Goal: Task Accomplishment & Management: Complete application form

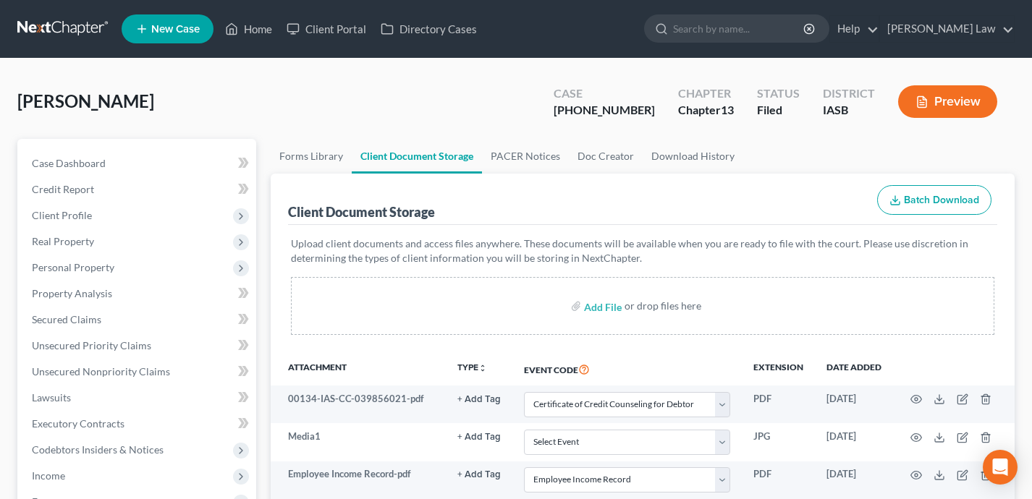
select select "0"
select select "9"
click at [250, 32] on link "Home" at bounding box center [249, 29] width 62 height 26
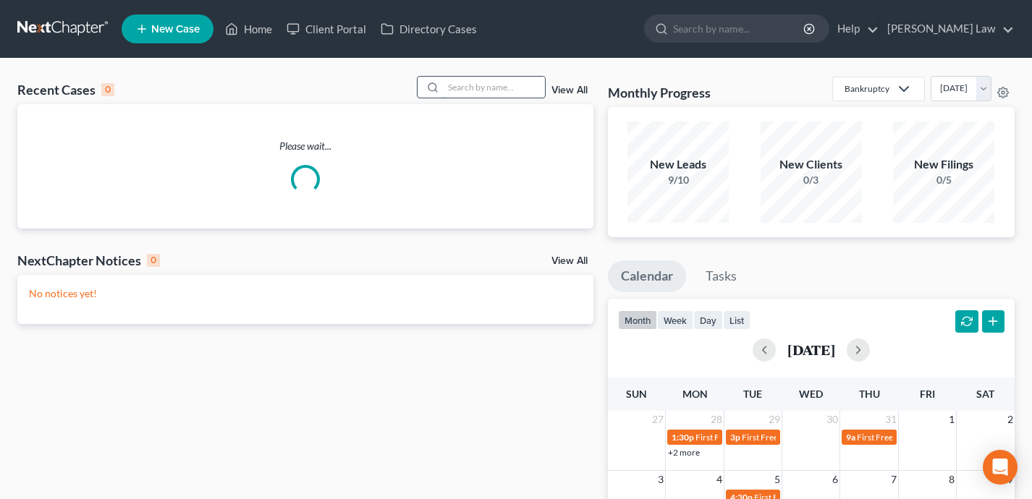
click at [520, 92] on input "search" at bounding box center [494, 87] width 101 height 21
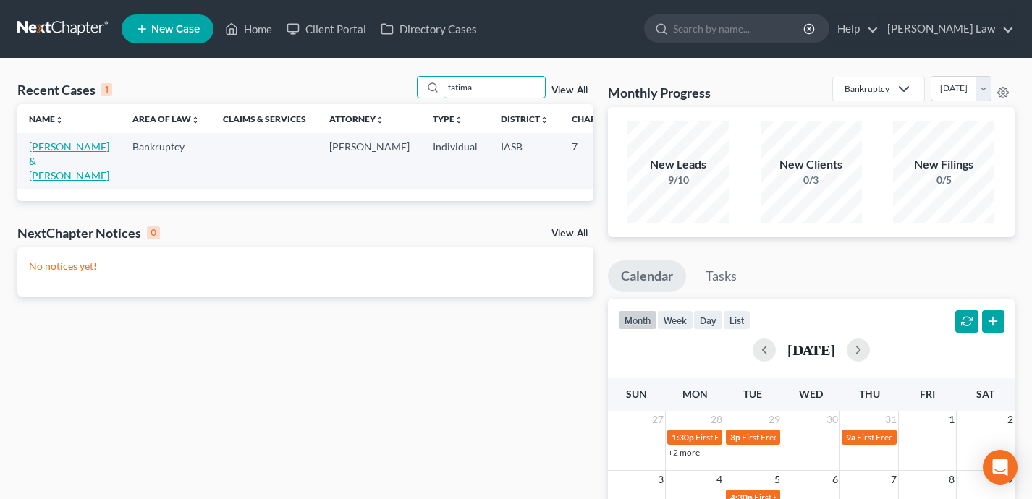
type input "fatima"
click at [46, 164] on link "[PERSON_NAME] & [PERSON_NAME]" at bounding box center [69, 160] width 80 height 41
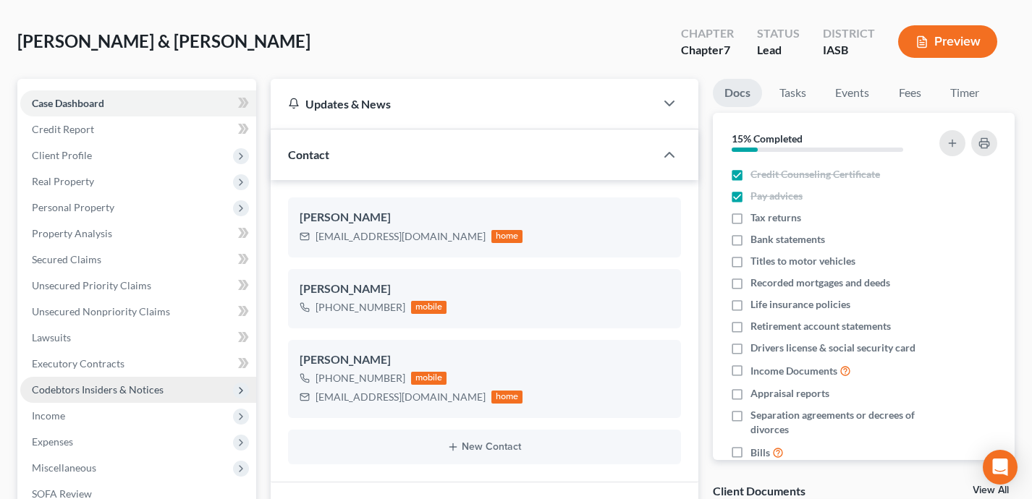
scroll to position [72, 0]
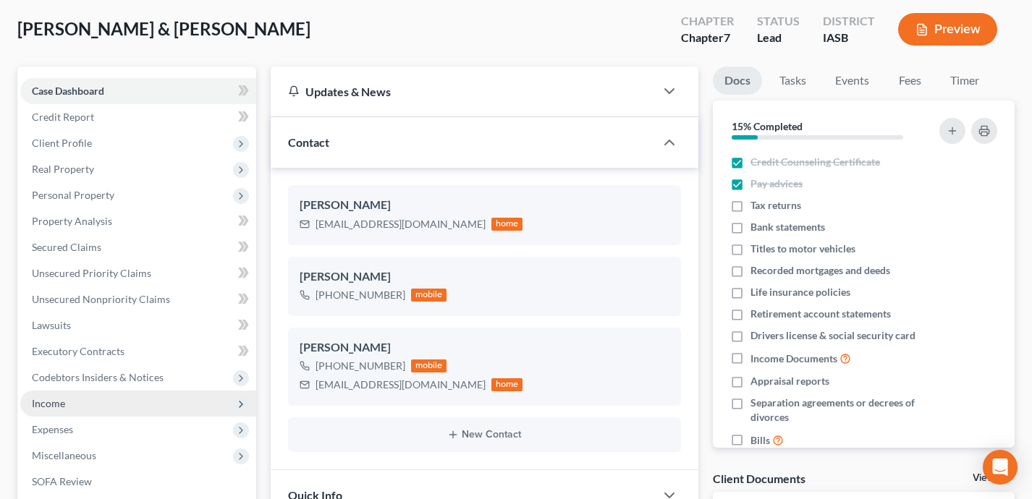
click at [118, 403] on span "Income" at bounding box center [138, 404] width 236 height 26
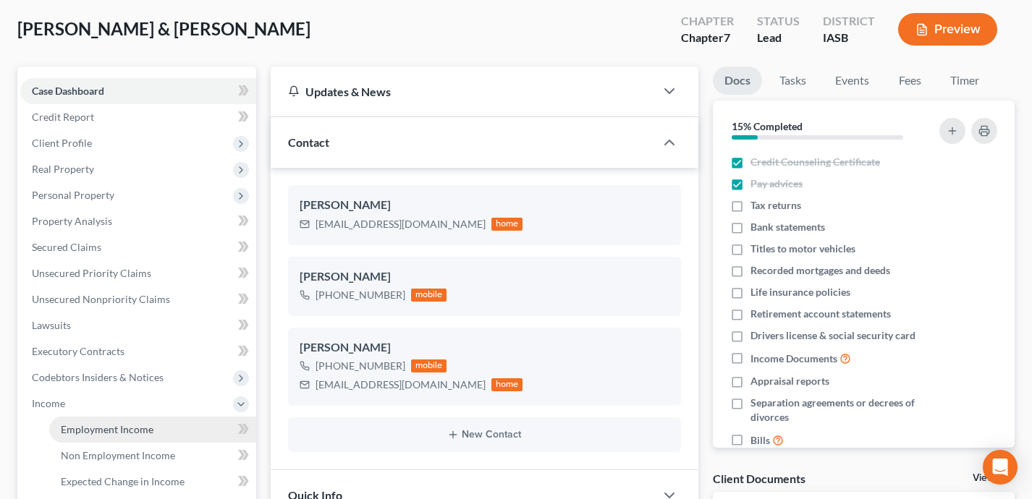
click at [127, 428] on span "Employment Income" at bounding box center [107, 429] width 93 height 12
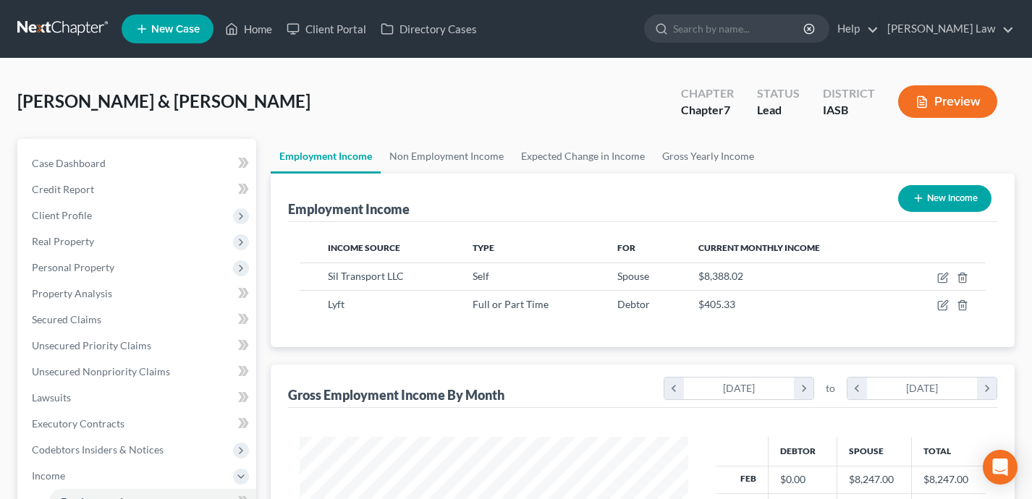
scroll to position [259, 418]
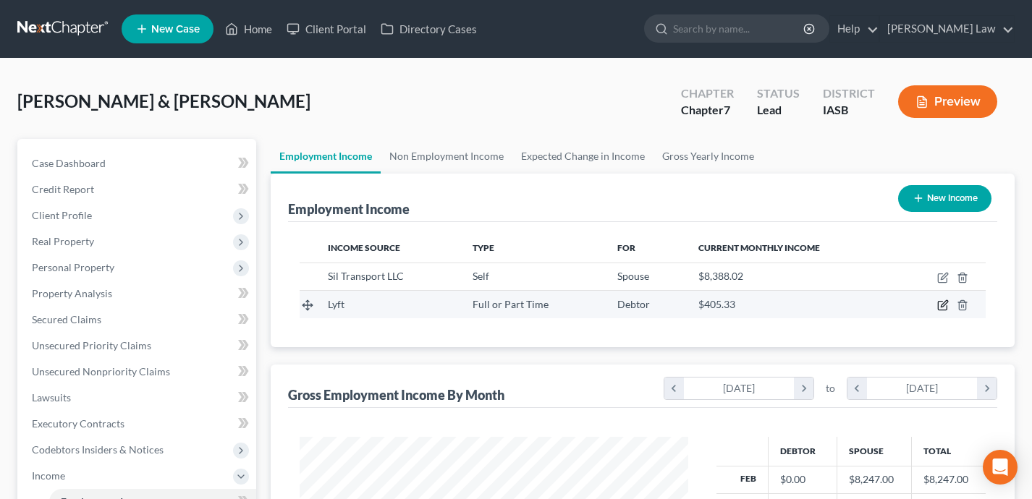
click at [942, 303] on icon "button" at bounding box center [943, 306] width 12 height 12
select select "0"
select select "16"
select select "0"
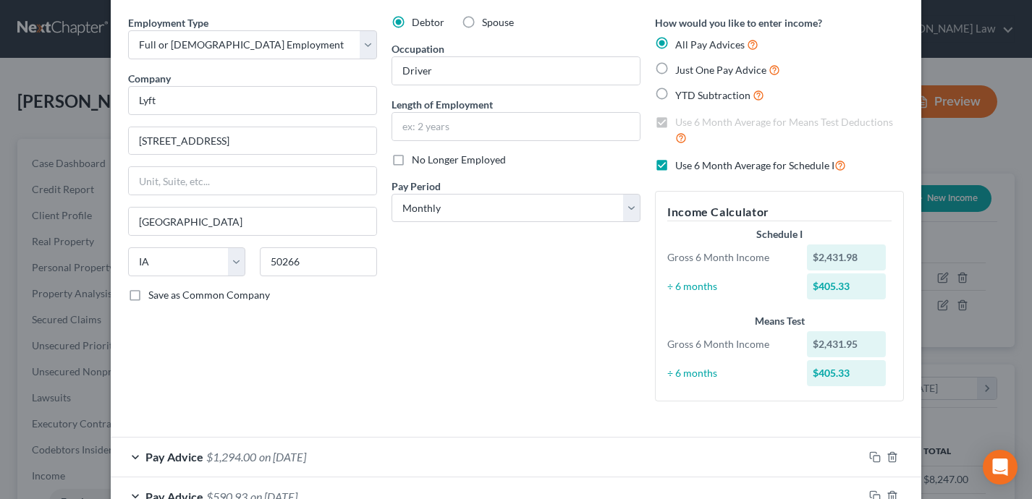
scroll to position [0, 0]
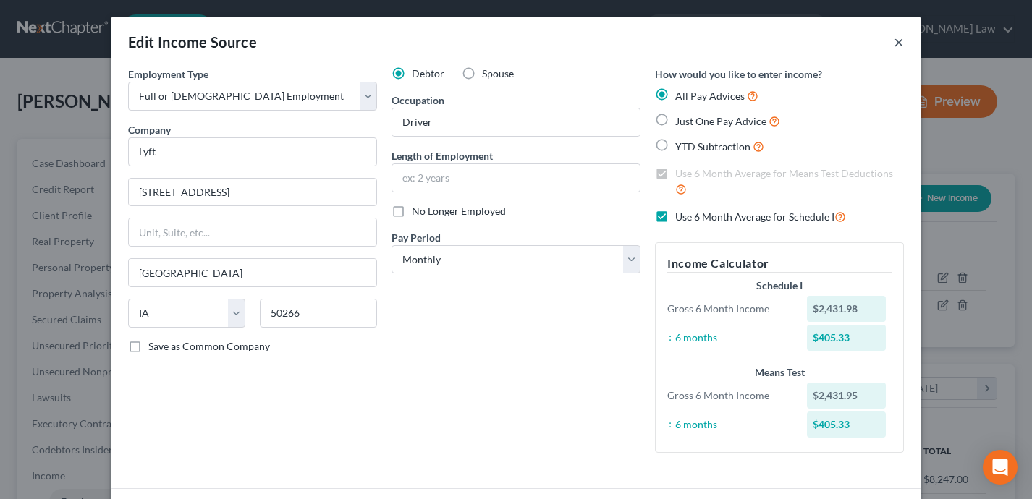
click at [900, 41] on button "×" at bounding box center [899, 41] width 10 height 17
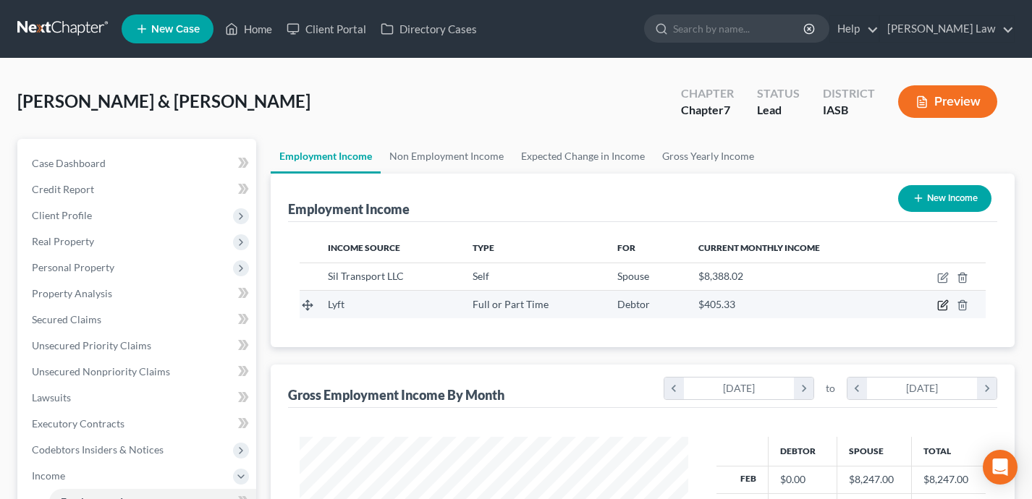
click at [943, 306] on icon "button" at bounding box center [944, 304] width 7 height 7
select select "0"
select select "16"
select select "0"
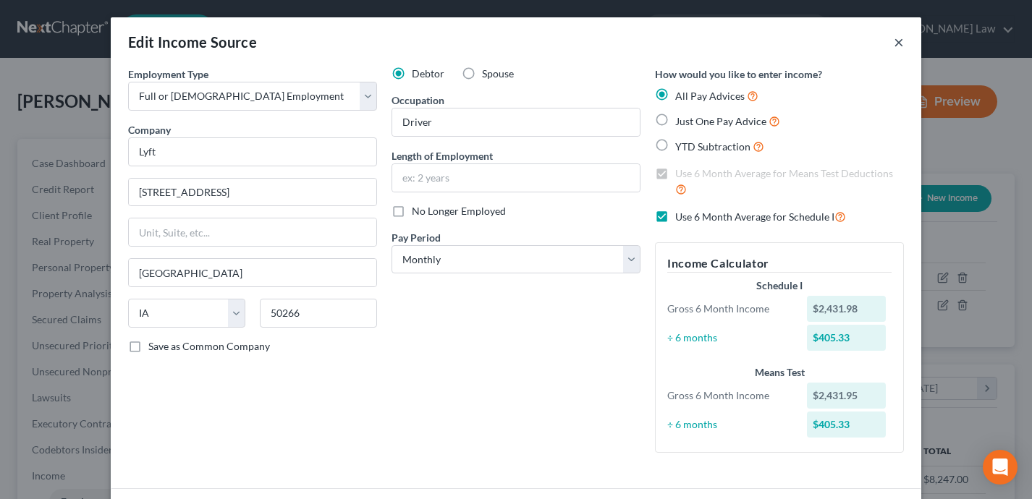
click at [900, 43] on button "×" at bounding box center [899, 41] width 10 height 17
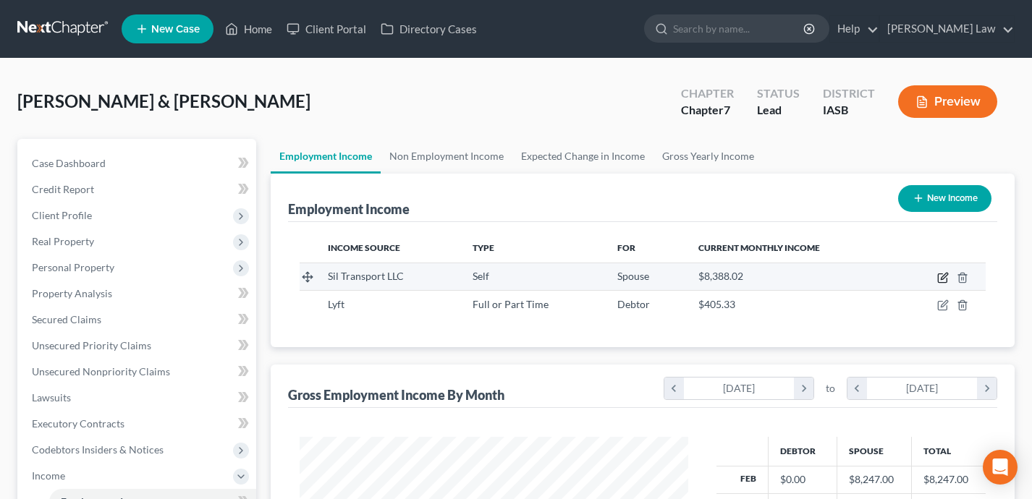
click at [946, 275] on icon "button" at bounding box center [944, 276] width 7 height 7
select select "1"
select select "16"
select select "3"
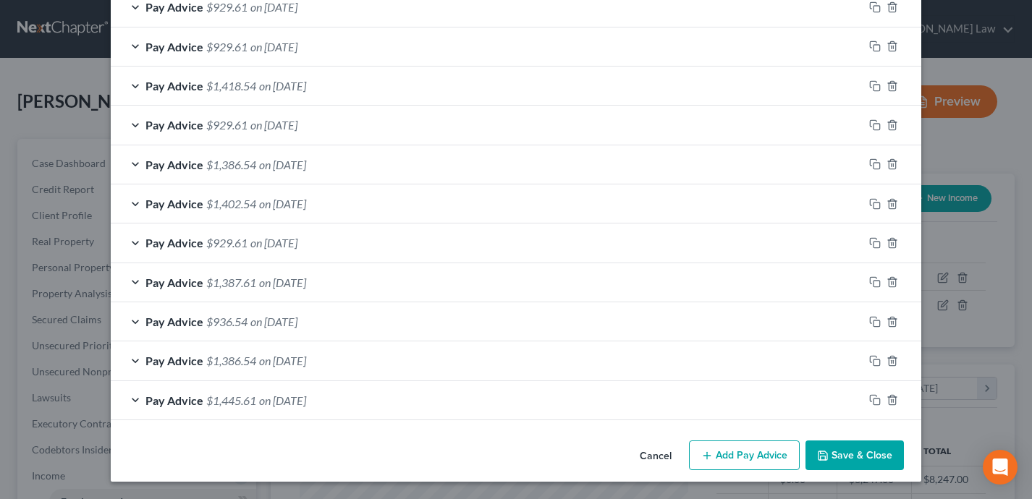
scroll to position [3018, 0]
click at [868, 460] on button "Save & Close" at bounding box center [854, 456] width 98 height 30
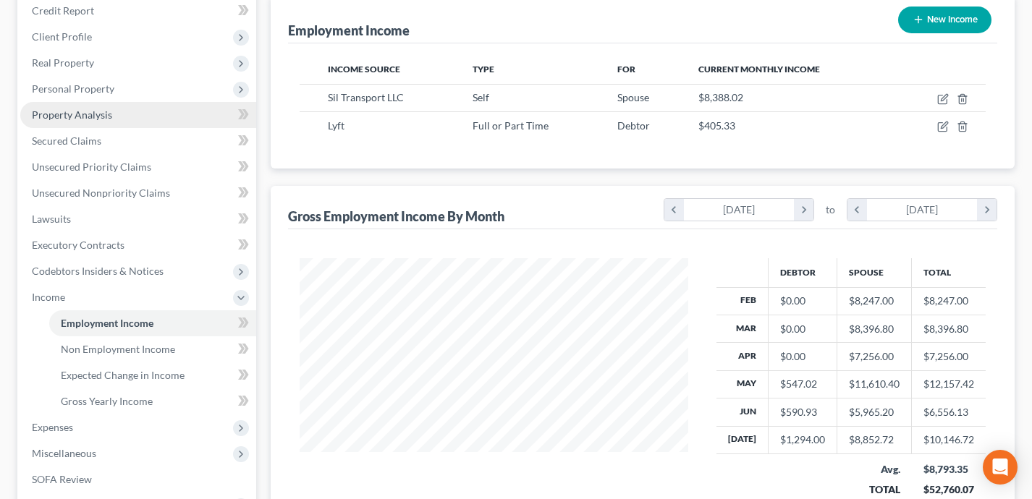
scroll to position [0, 0]
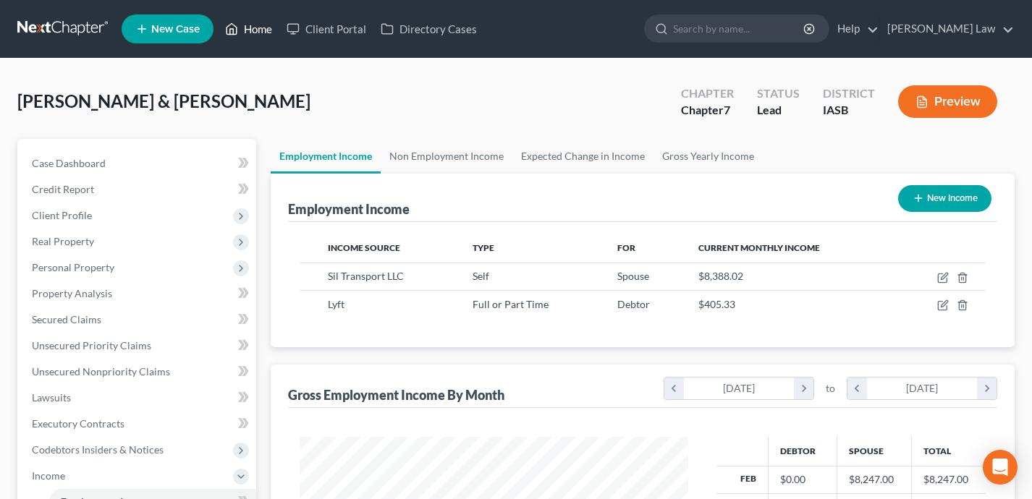
click at [247, 30] on link "Home" at bounding box center [249, 29] width 62 height 26
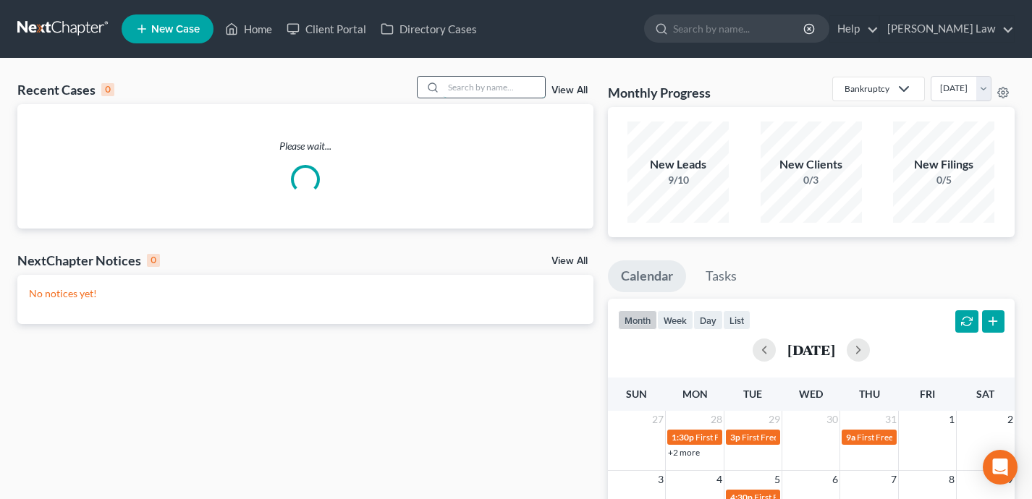
click at [478, 93] on input "search" at bounding box center [494, 87] width 101 height 21
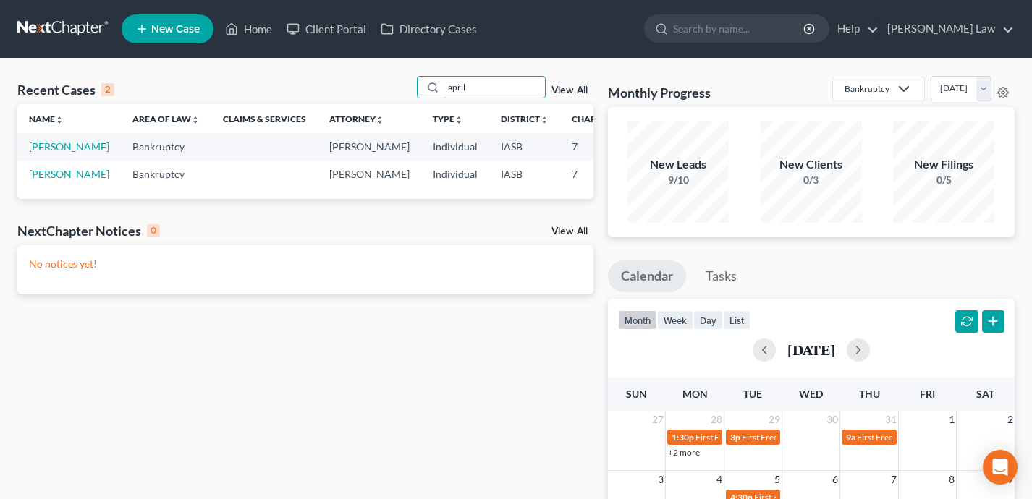
type input "april"
click at [40, 153] on td "[PERSON_NAME]" at bounding box center [68, 146] width 103 height 27
click at [34, 152] on link "[PERSON_NAME]" at bounding box center [69, 146] width 80 height 12
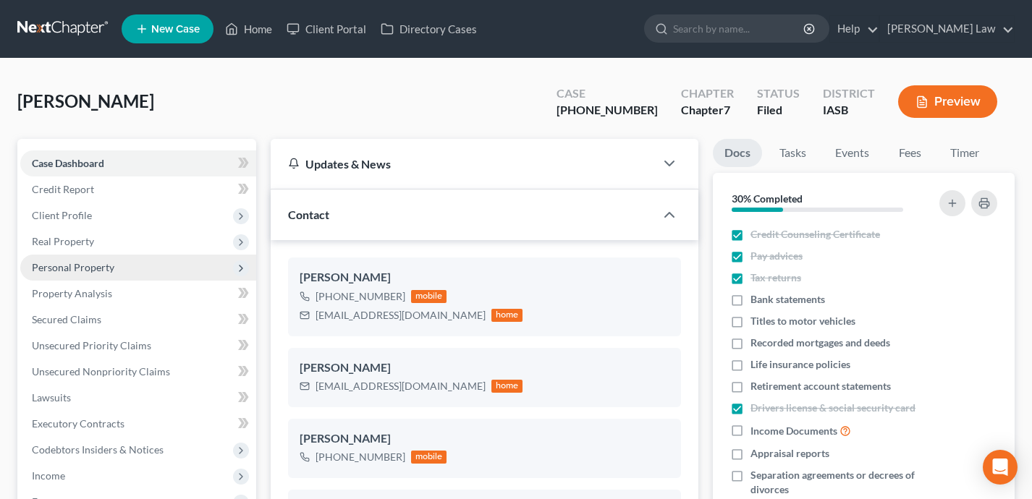
scroll to position [507, 0]
click at [138, 274] on span "Personal Property" at bounding box center [138, 268] width 236 height 26
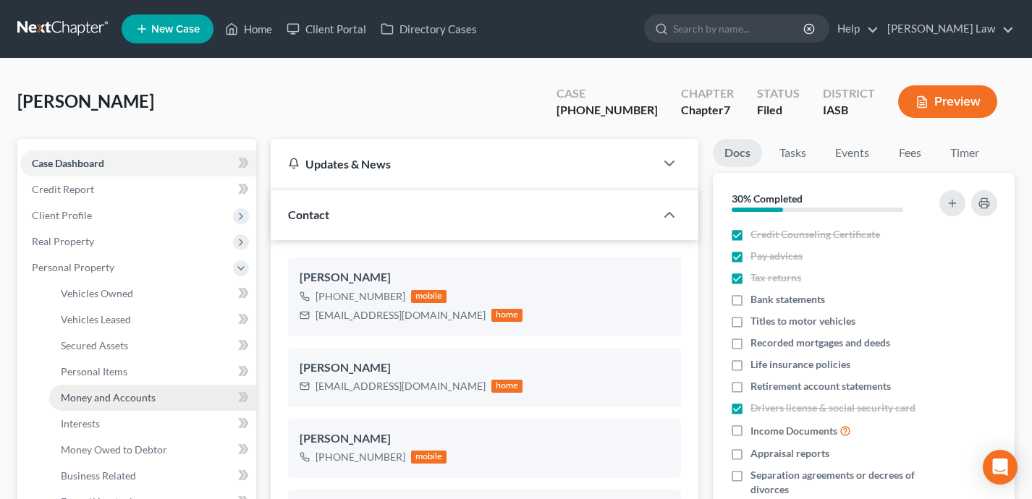
click at [143, 395] on span "Money and Accounts" at bounding box center [108, 398] width 95 height 12
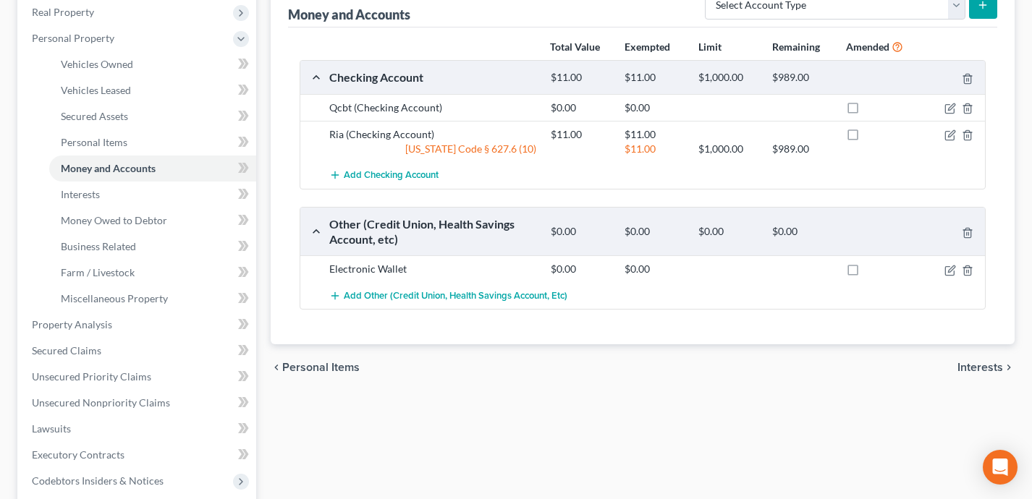
scroll to position [231, 0]
click at [175, 296] on link "Miscellaneous Property" at bounding box center [152, 297] width 207 height 26
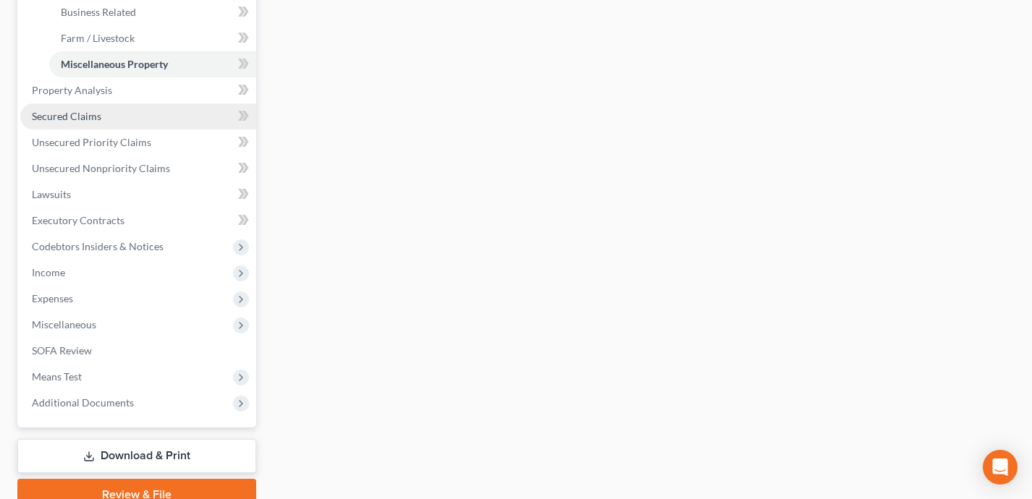
scroll to position [470, 0]
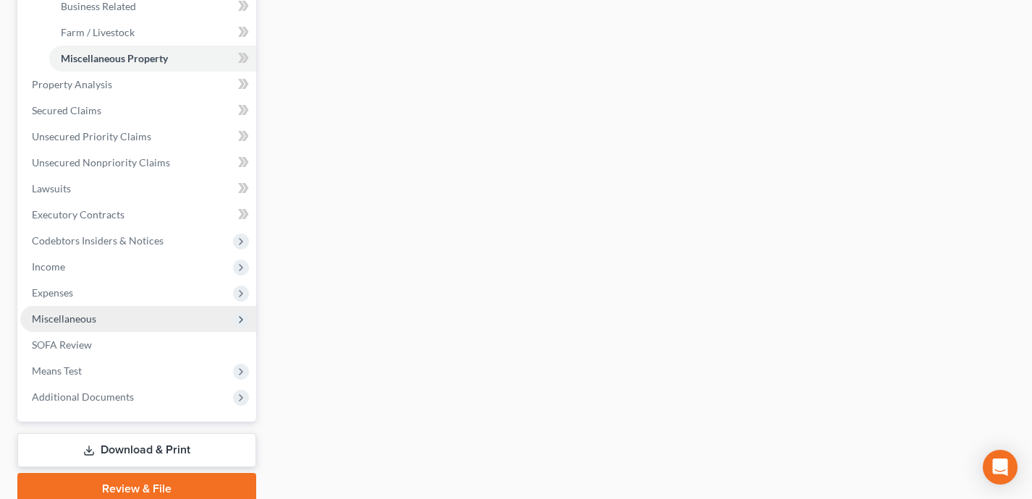
click at [113, 316] on span "Miscellaneous" at bounding box center [138, 319] width 236 height 26
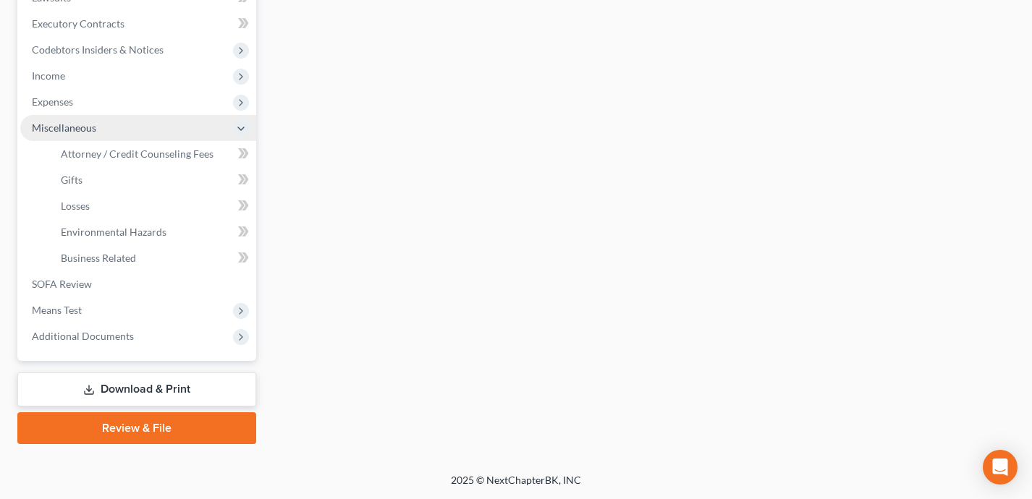
scroll to position [399, 0]
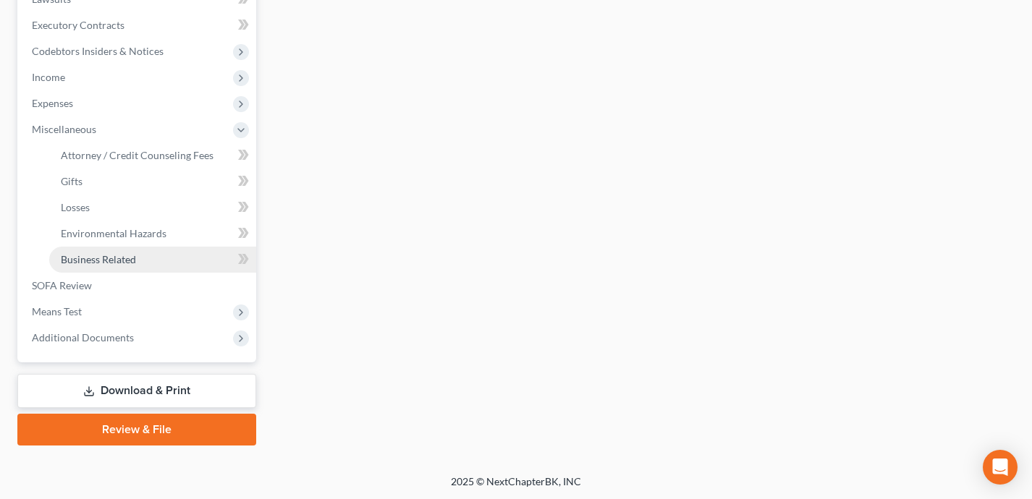
click at [131, 259] on span "Business Related" at bounding box center [98, 259] width 75 height 12
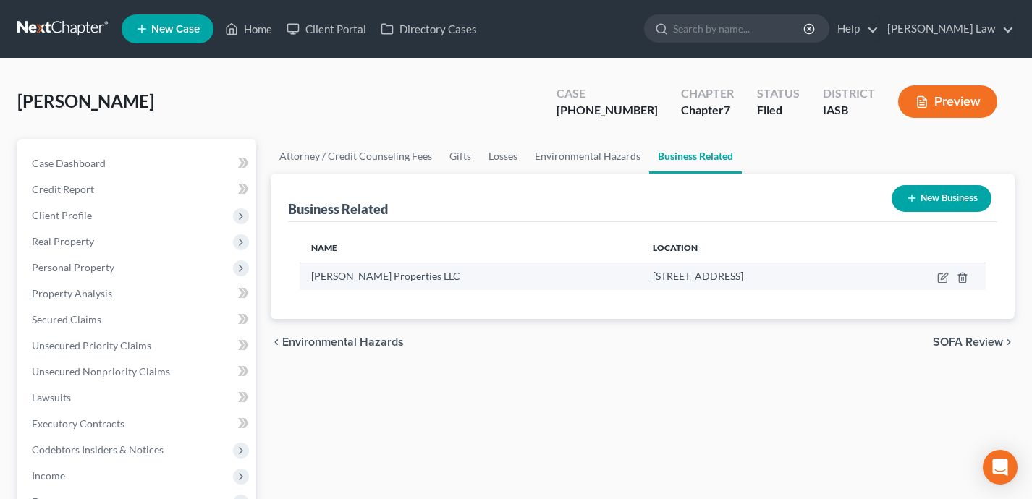
click at [940, 271] on td at bounding box center [925, 277] width 119 height 28
click at [942, 284] on td at bounding box center [925, 277] width 119 height 28
click at [942, 282] on icon "button" at bounding box center [942, 278] width 9 height 9
select select "member"
select select "16"
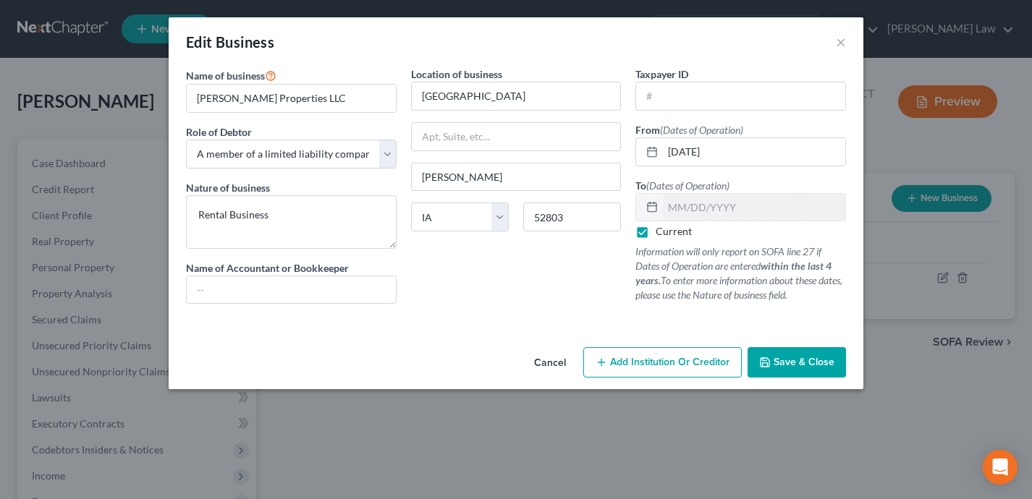
click at [802, 359] on span "Save & Close" at bounding box center [804, 362] width 61 height 12
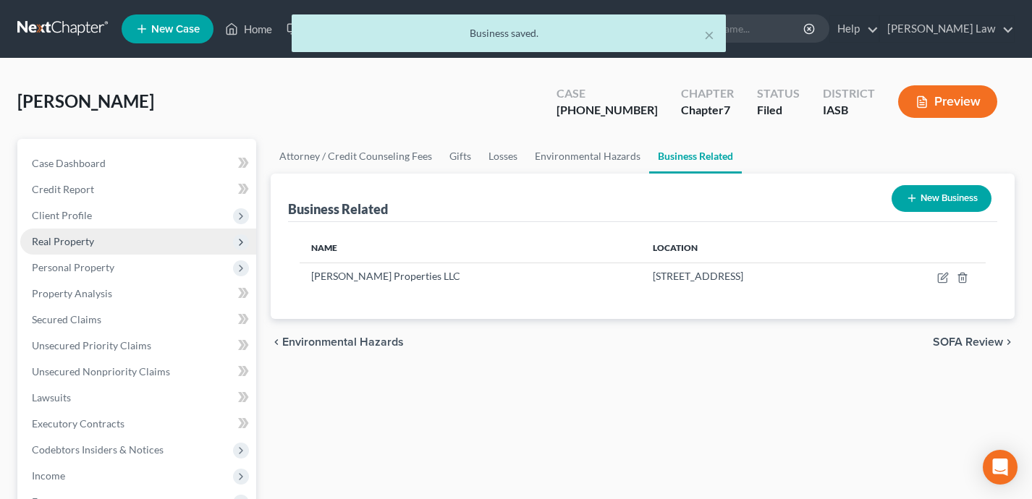
click at [141, 243] on span "Real Property" at bounding box center [138, 242] width 236 height 26
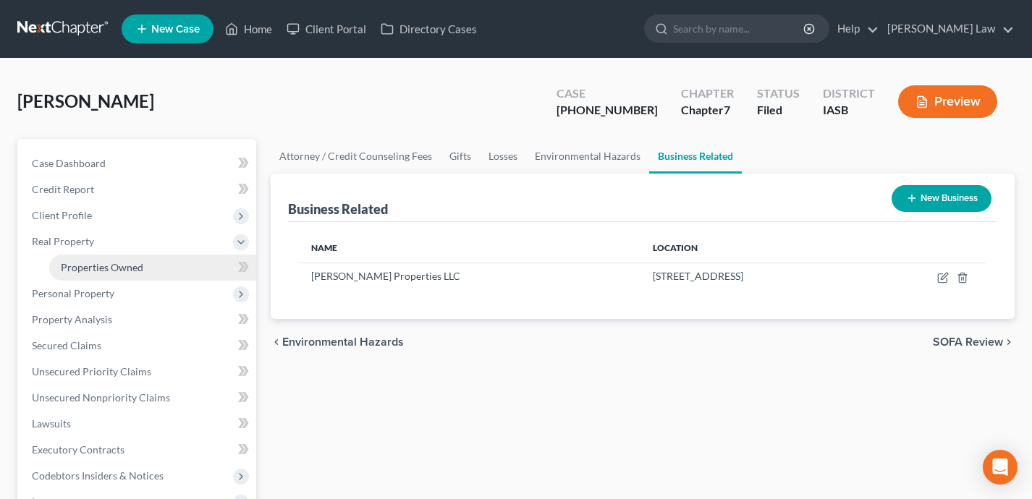
click at [140, 261] on span "Properties Owned" at bounding box center [102, 267] width 83 height 12
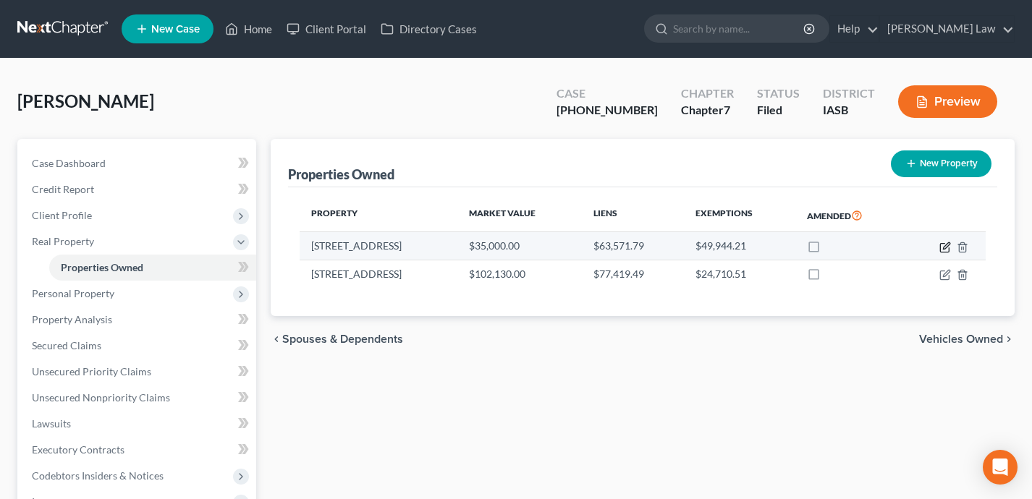
click at [944, 243] on icon "button" at bounding box center [945, 248] width 12 height 12
select select "14"
select select "0"
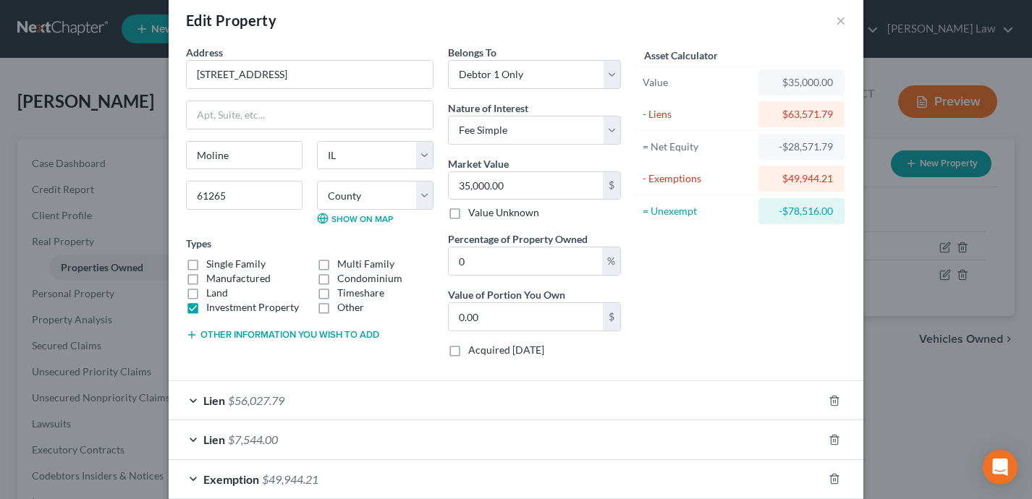
scroll to position [23, 0]
click at [842, 22] on button "×" at bounding box center [841, 18] width 10 height 17
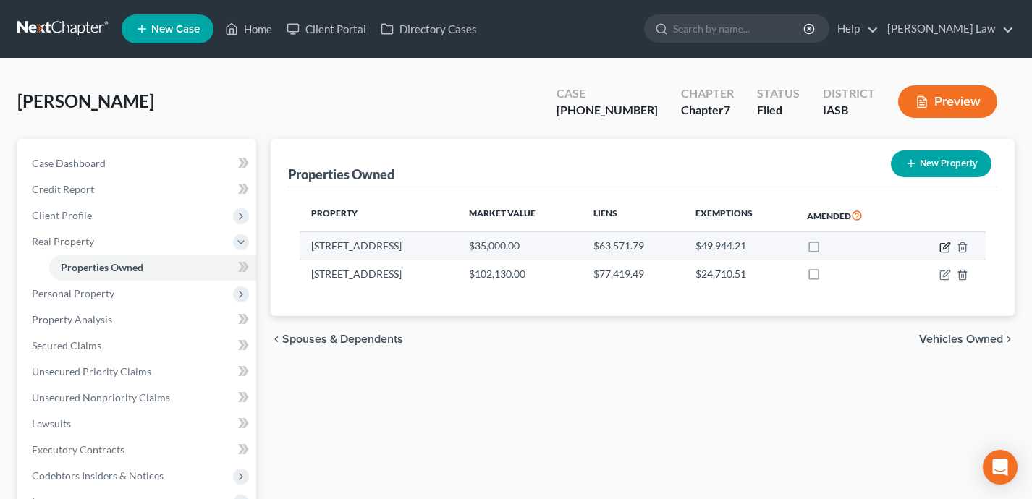
click at [944, 244] on icon "button" at bounding box center [945, 248] width 12 height 12
select select "14"
select select "80"
select select "0"
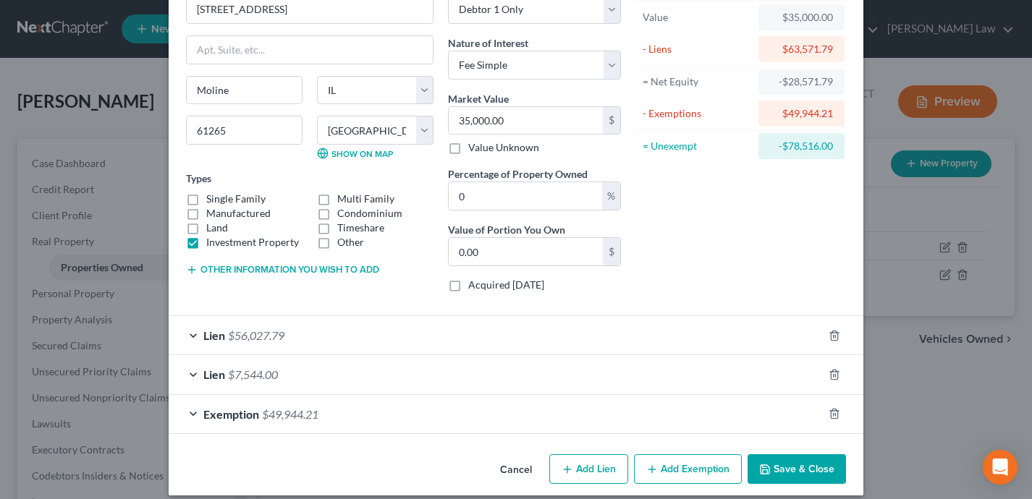
scroll to position [88, 0]
click at [717, 425] on div "Exemption $49,944.21" at bounding box center [496, 413] width 654 height 38
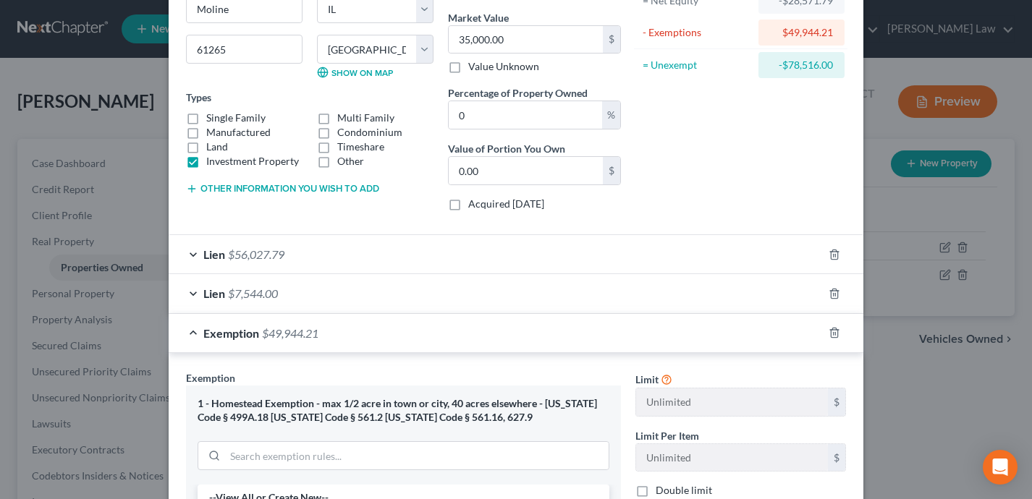
scroll to position [132, 0]
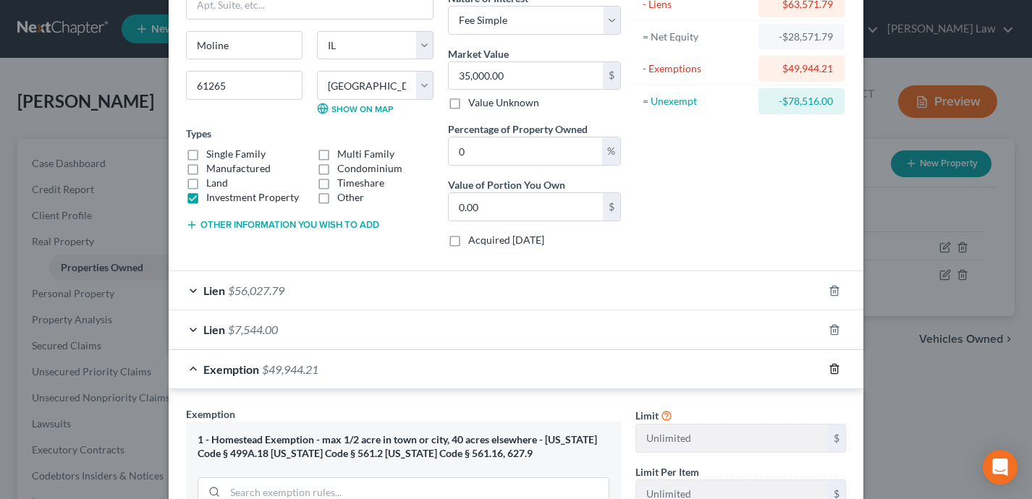
click at [832, 373] on icon "button" at bounding box center [835, 369] width 12 height 12
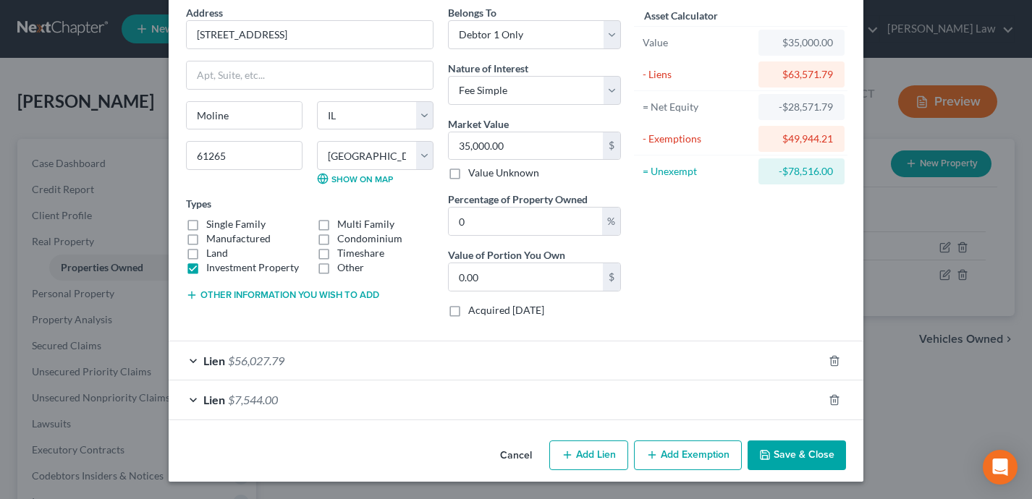
scroll to position [62, 0]
click at [790, 456] on button "Save & Close" at bounding box center [797, 456] width 98 height 30
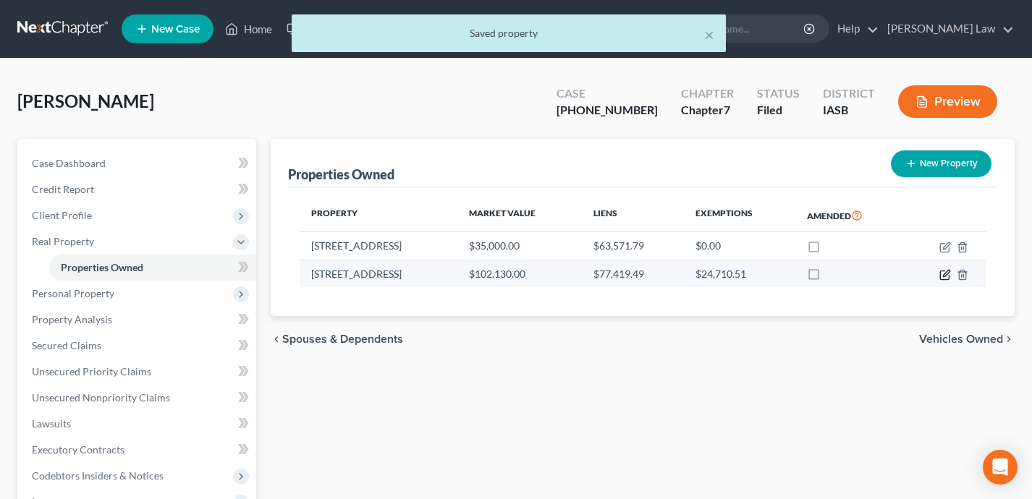
click at [945, 271] on icon "button" at bounding box center [945, 275] width 12 height 12
select select "16"
select select "0"
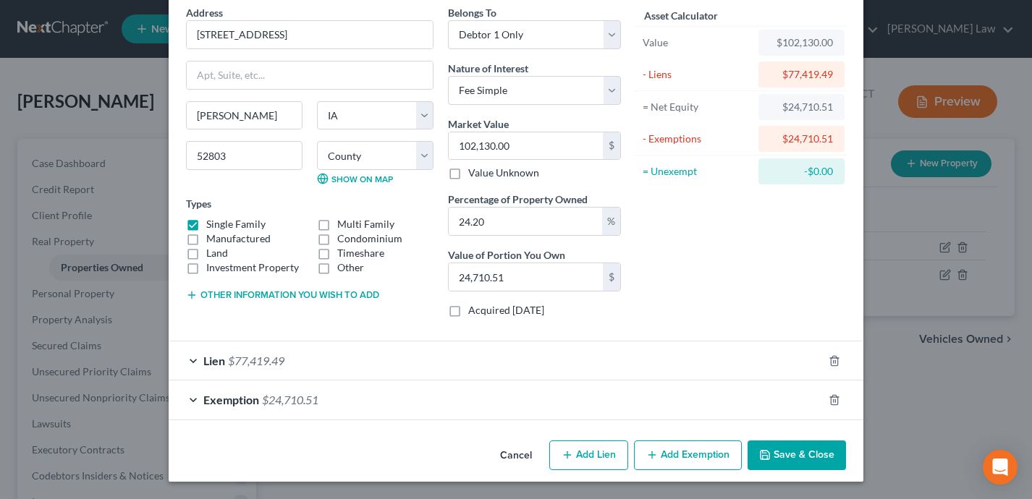
scroll to position [0, 0]
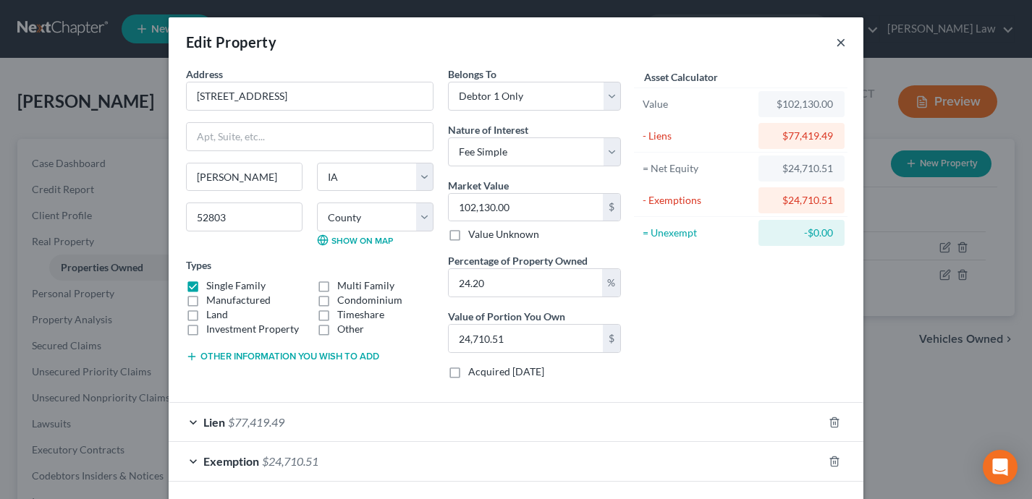
click at [839, 43] on button "×" at bounding box center [841, 41] width 10 height 17
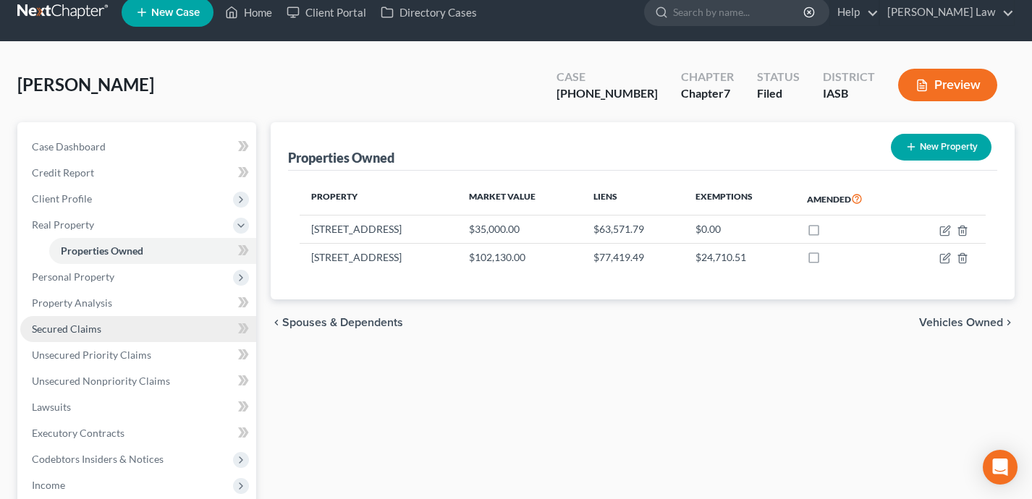
scroll to position [57, 0]
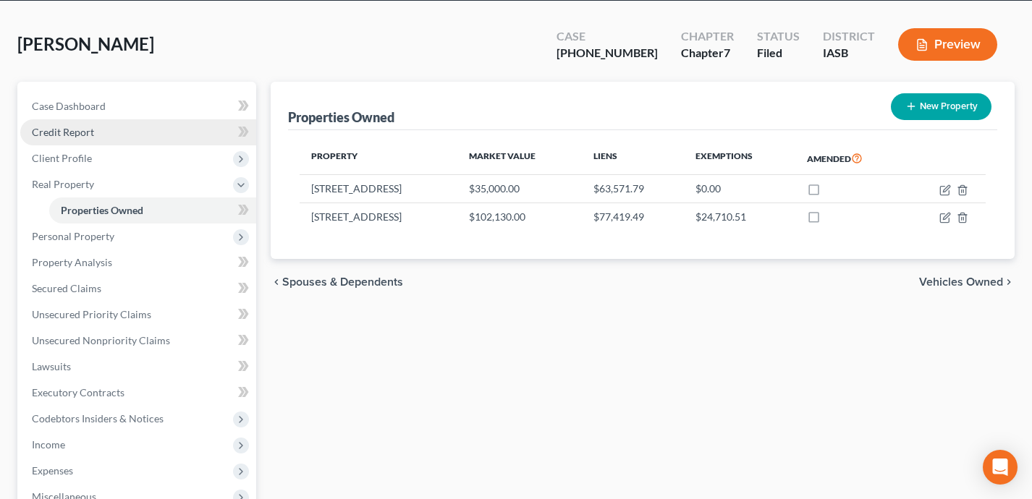
click at [142, 130] on link "Credit Report" at bounding box center [138, 132] width 236 height 26
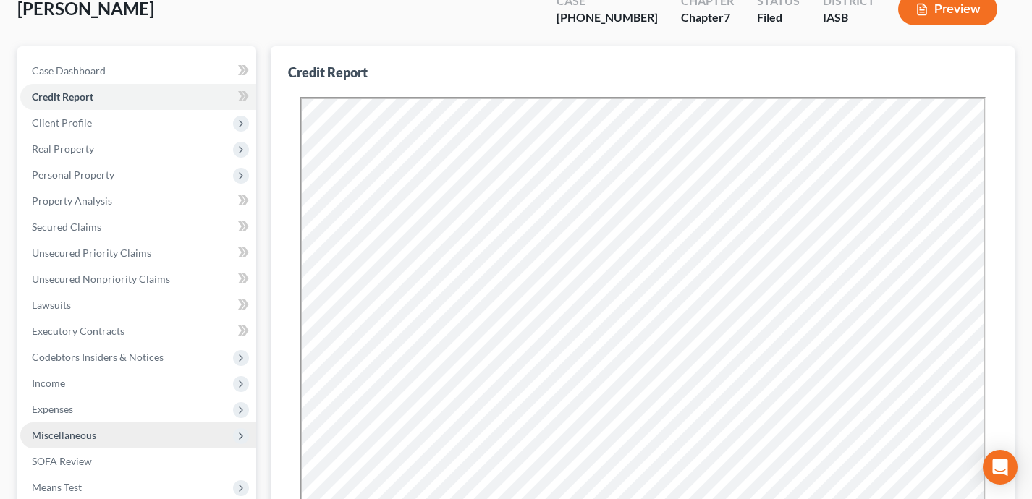
scroll to position [19, 0]
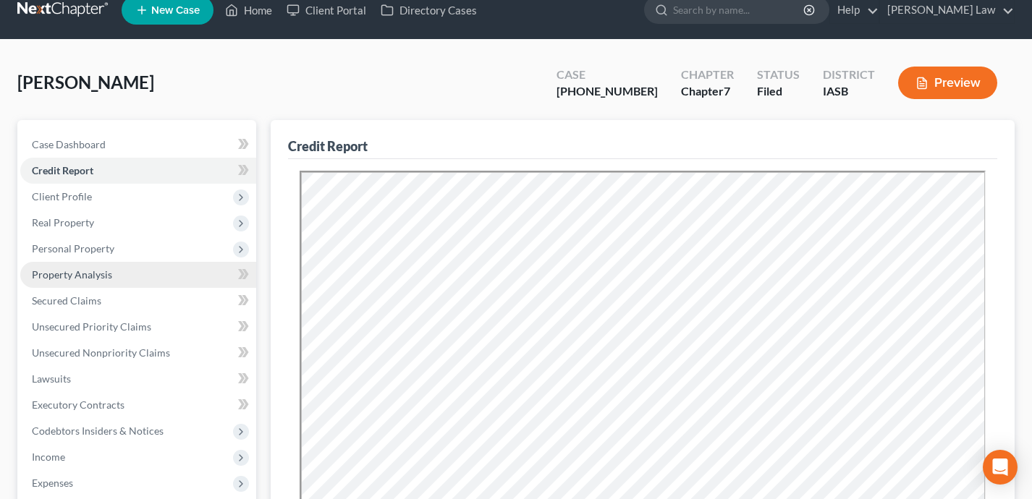
click at [168, 277] on link "Property Analysis" at bounding box center [138, 275] width 236 height 26
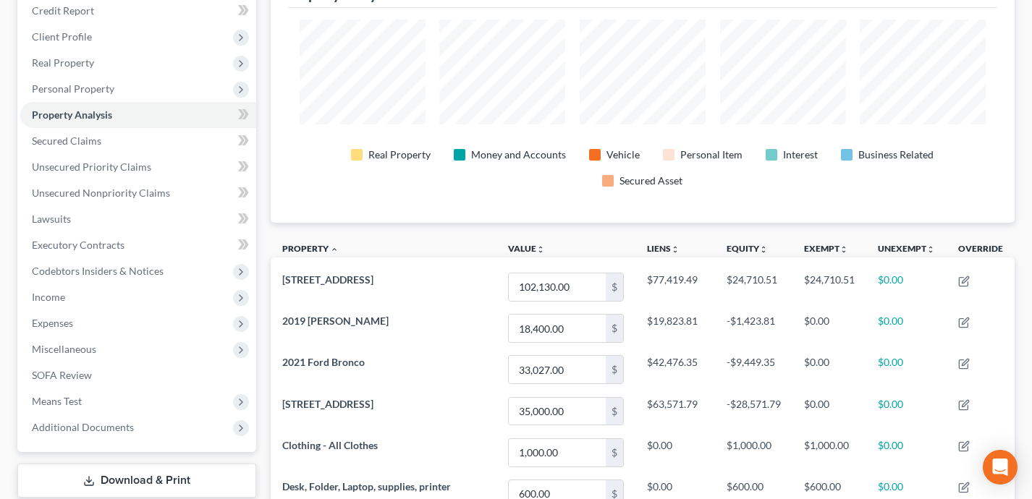
scroll to position [131, 0]
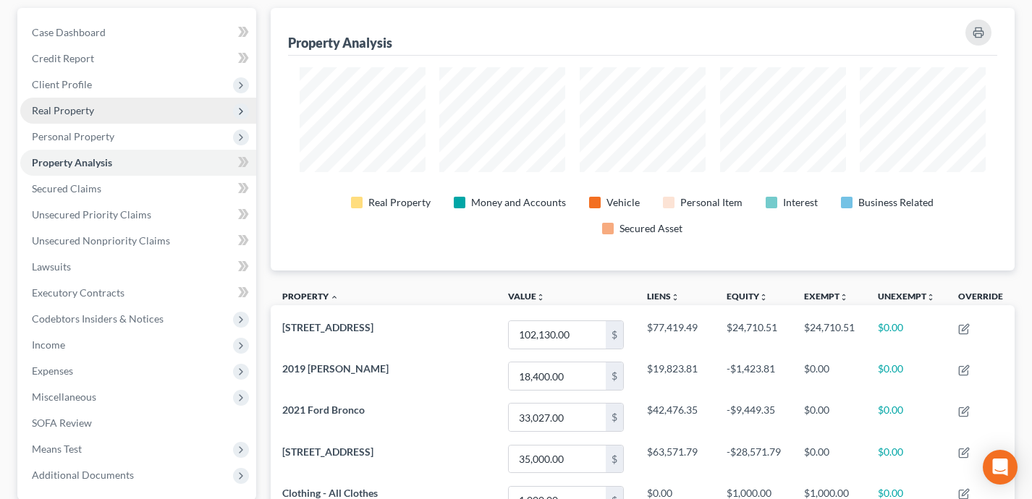
click at [168, 112] on span "Real Property" at bounding box center [138, 111] width 236 height 26
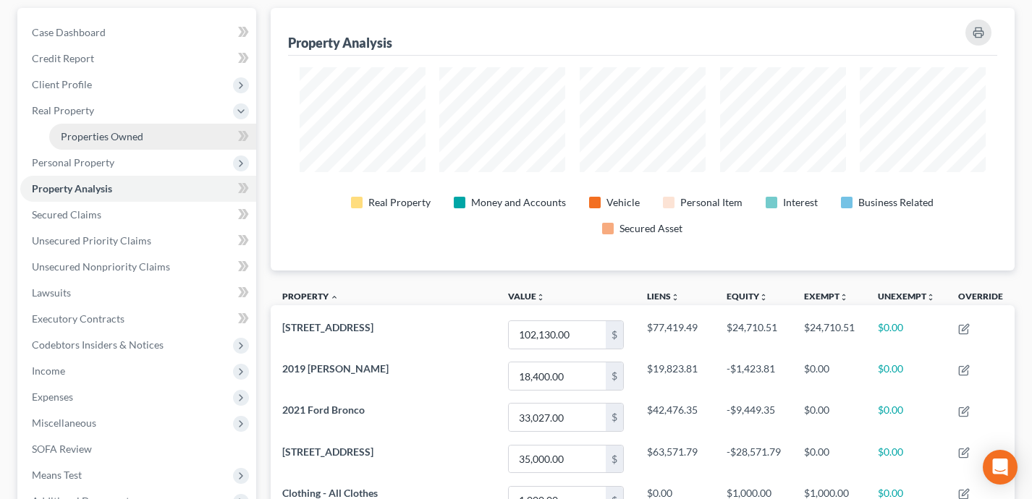
click at [170, 132] on link "Properties Owned" at bounding box center [152, 137] width 207 height 26
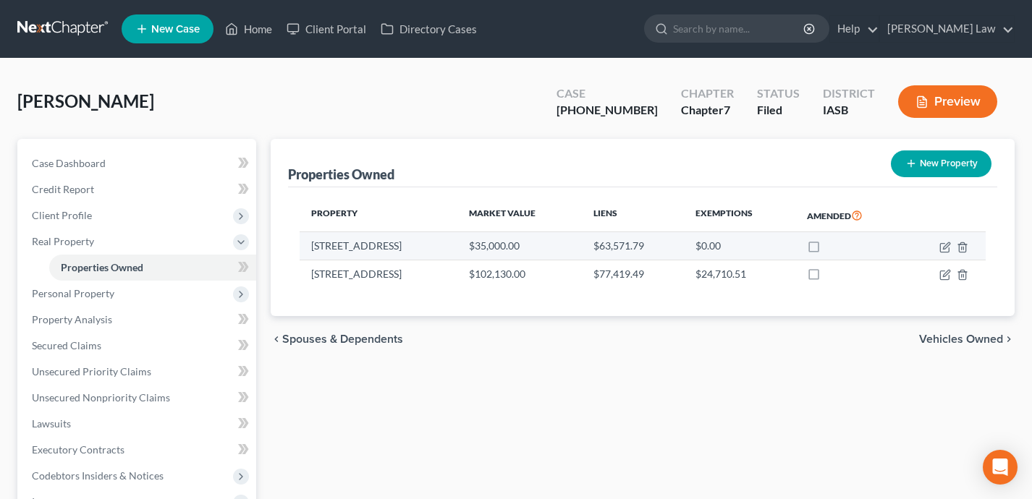
click at [827, 250] on label at bounding box center [827, 250] width 0 height 0
click at [833, 245] on input "checkbox" at bounding box center [837, 243] width 9 height 9
checkbox input "true"
click at [969, 94] on button "Preview" at bounding box center [947, 101] width 99 height 33
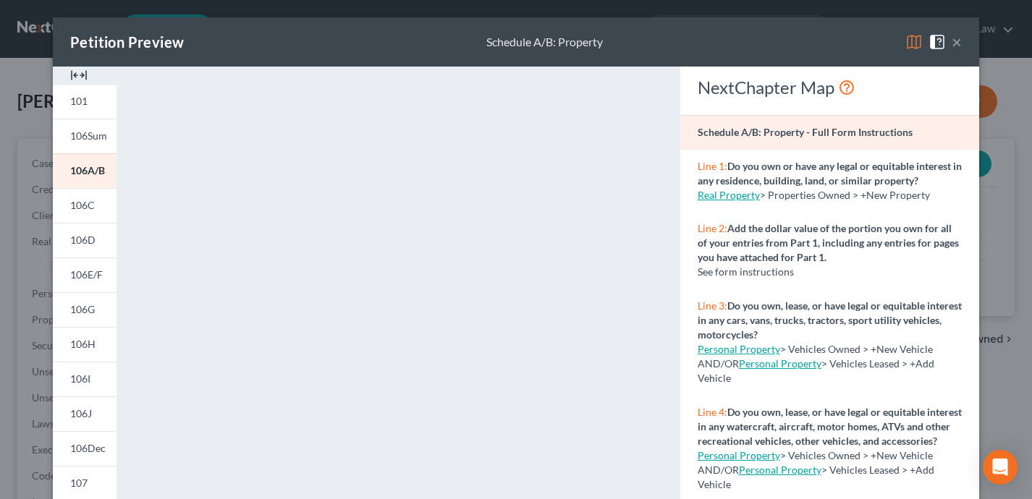
click at [916, 43] on img at bounding box center [913, 41] width 17 height 17
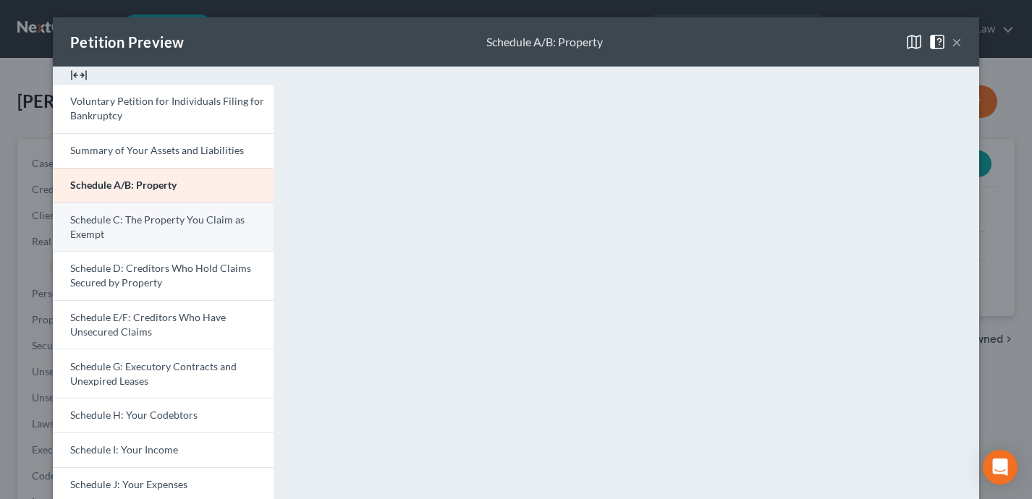
click at [171, 232] on link "Schedule C: The Property You Claim as Exempt" at bounding box center [163, 227] width 221 height 49
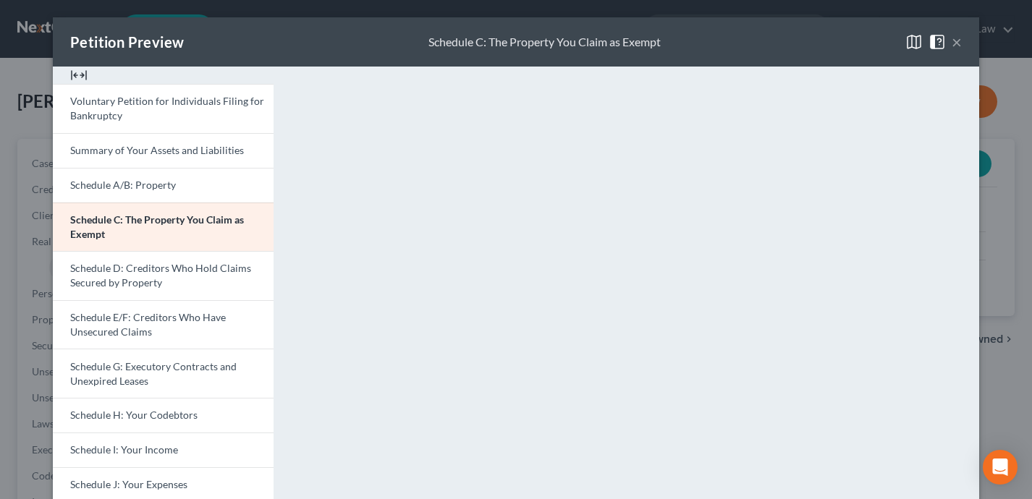
click at [959, 46] on button "×" at bounding box center [957, 41] width 10 height 17
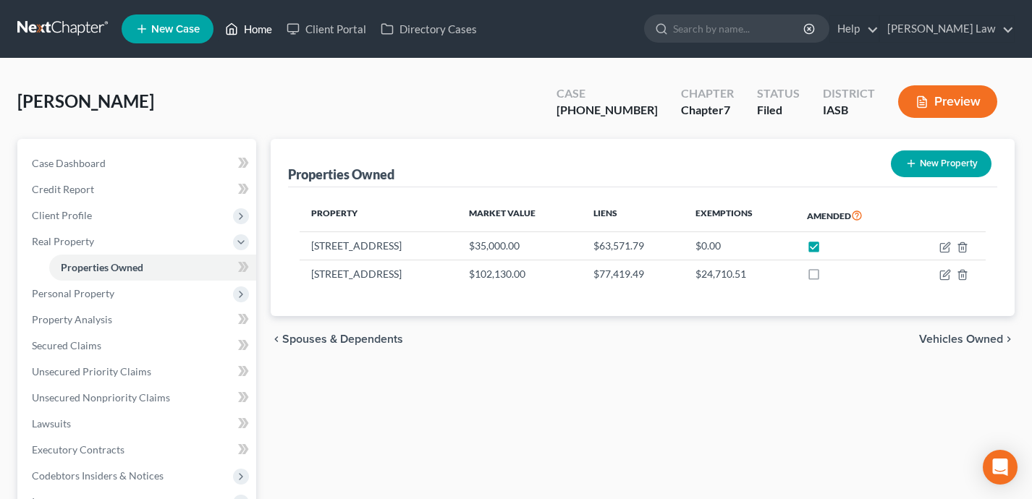
click at [248, 34] on link "Home" at bounding box center [249, 29] width 62 height 26
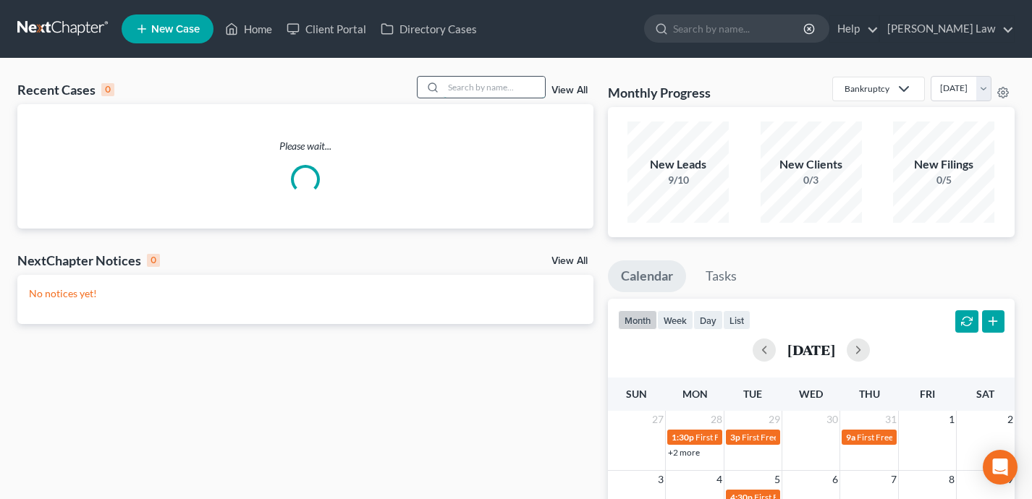
click at [453, 92] on input "search" at bounding box center [494, 87] width 101 height 21
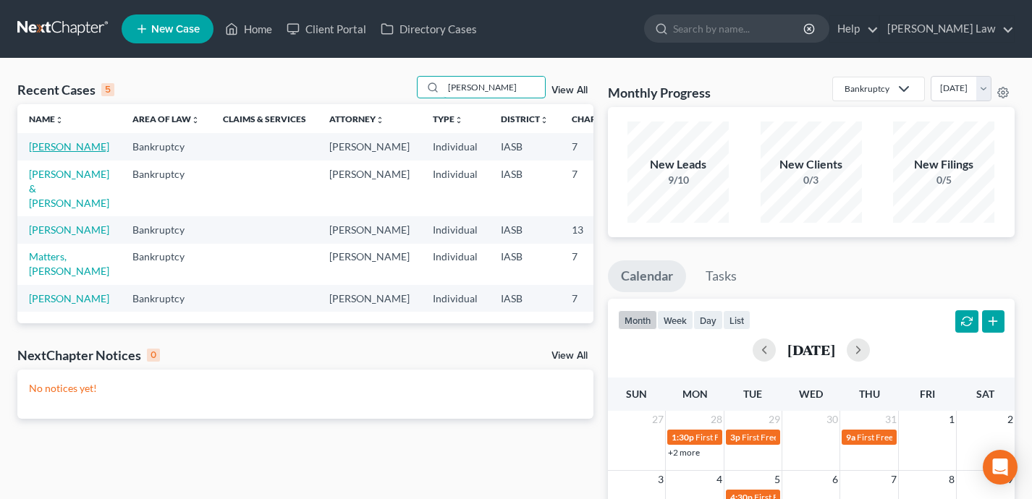
type input "[PERSON_NAME]"
click at [62, 153] on link "[PERSON_NAME]" at bounding box center [69, 146] width 80 height 12
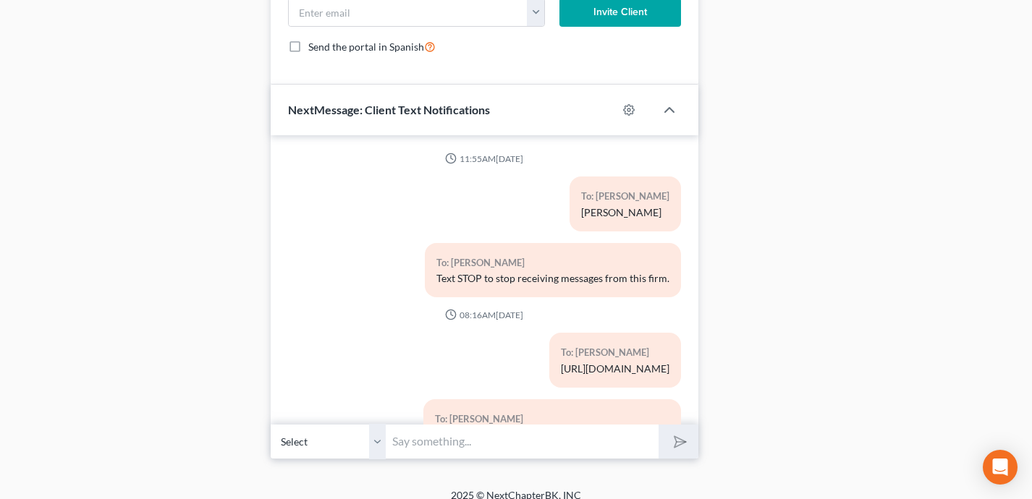
click at [631, 98] on div at bounding box center [636, 109] width 38 height 23
click at [629, 104] on icon "button" at bounding box center [629, 110] width 12 height 12
select select
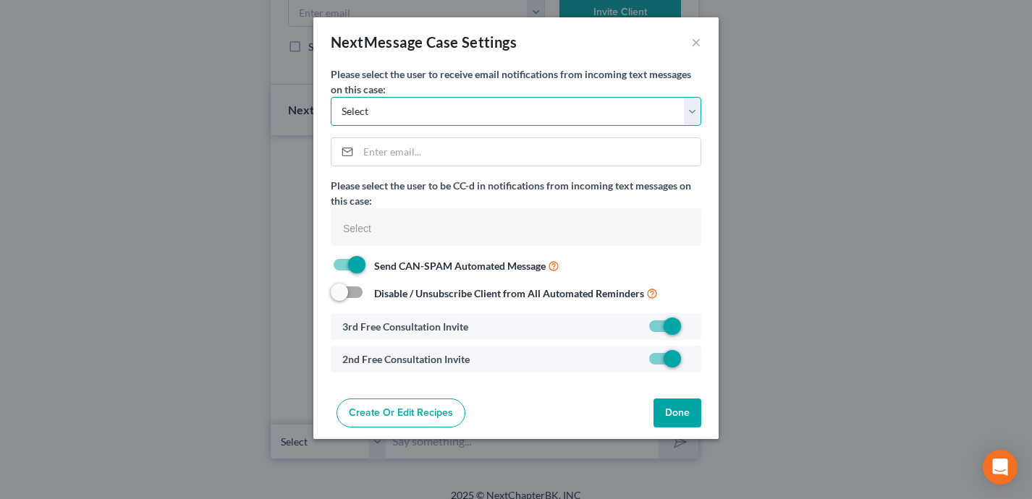
click at [619, 103] on select "Select [PERSON_NAME][EMAIL_ADDRESS][DOMAIN_NAME] [PERSON_NAME][EMAIL_ADDRESS][D…" at bounding box center [516, 111] width 371 height 29
select select "0"
click at [682, 413] on button "Done" at bounding box center [678, 413] width 48 height 29
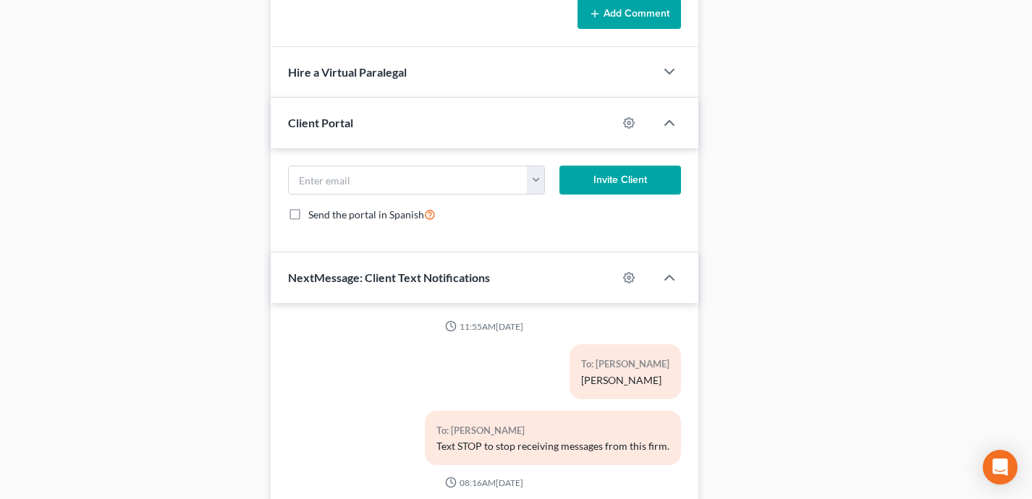
scroll to position [1146, 0]
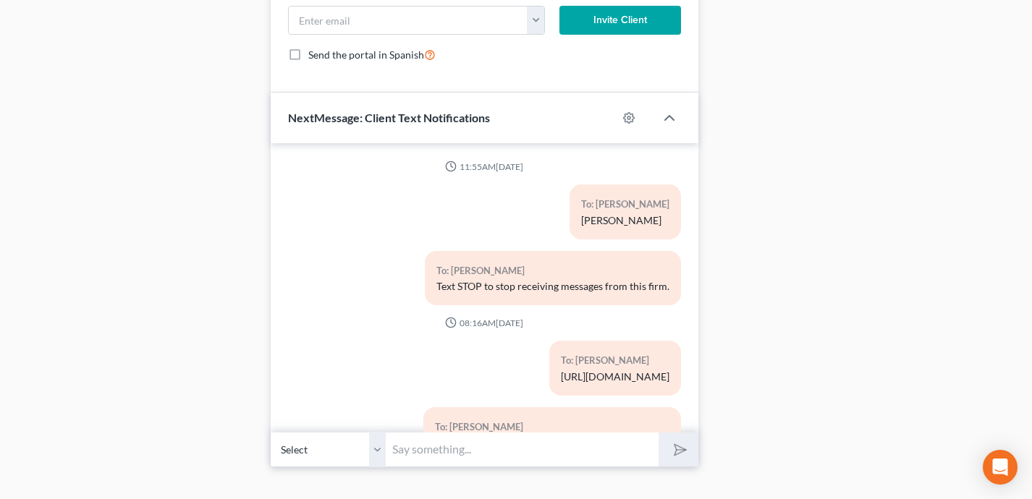
drag, startPoint x: 672, startPoint y: 363, endPoint x: 429, endPoint y: 368, distance: 242.5
click at [429, 368] on div "To: [PERSON_NAME] [URL][DOMAIN_NAME]" at bounding box center [552, 374] width 272 height 66
copy div "[URL][DOMAIN_NAME]"
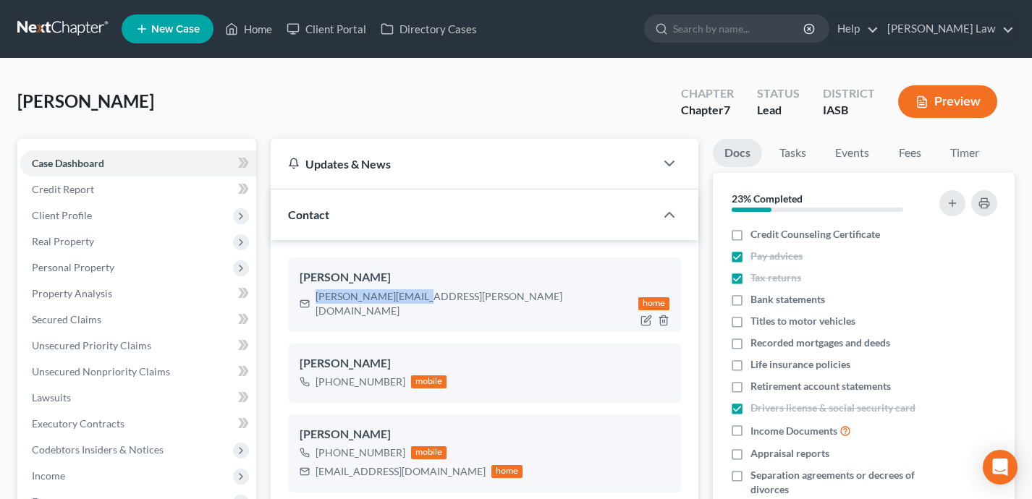
drag, startPoint x: 420, startPoint y: 297, endPoint x: 308, endPoint y: 297, distance: 112.9
click at [308, 297] on div "[PERSON_NAME][EMAIL_ADDRESS][PERSON_NAME][DOMAIN_NAME] home" at bounding box center [485, 303] width 371 height 33
copy div "[PERSON_NAME][EMAIL_ADDRESS][PERSON_NAME][DOMAIN_NAME]"
click at [255, 32] on link "Home" at bounding box center [249, 29] width 62 height 26
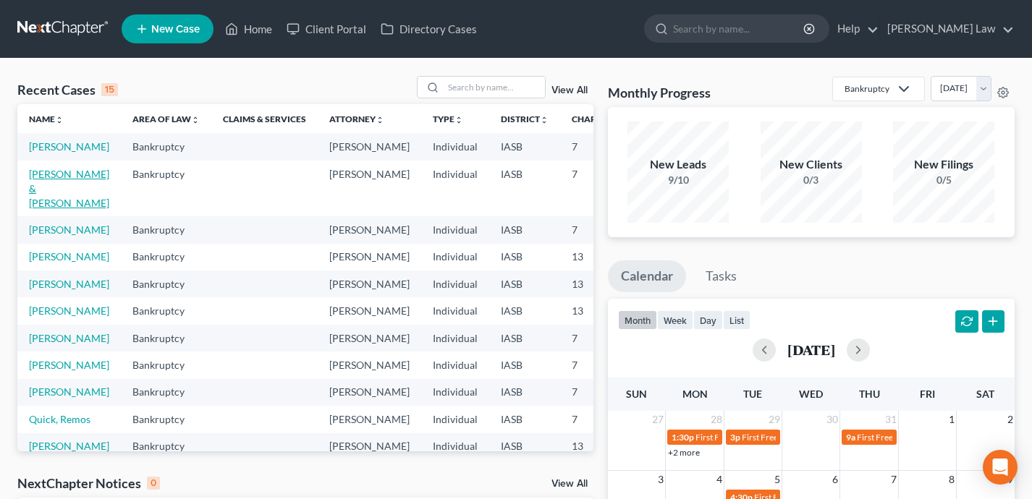
click at [40, 186] on link "[PERSON_NAME] & [PERSON_NAME]" at bounding box center [69, 188] width 80 height 41
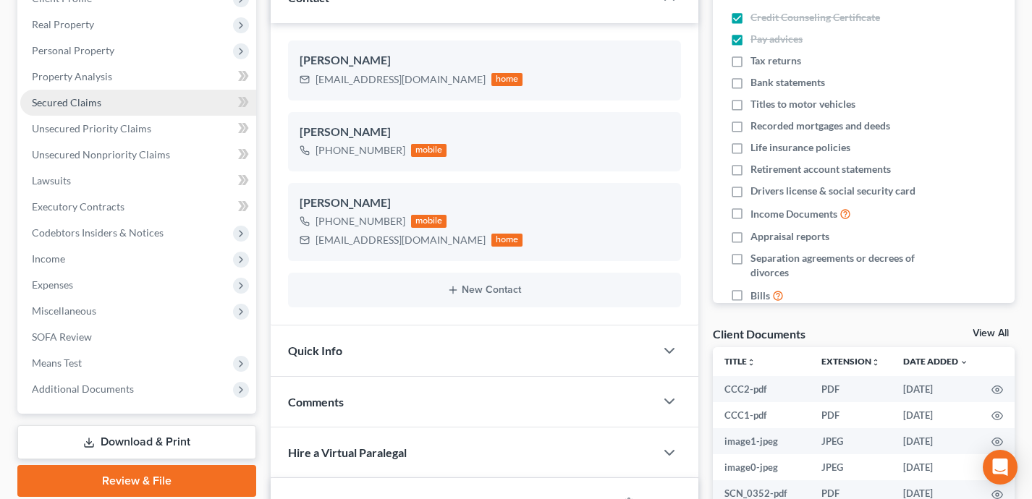
scroll to position [202, 0]
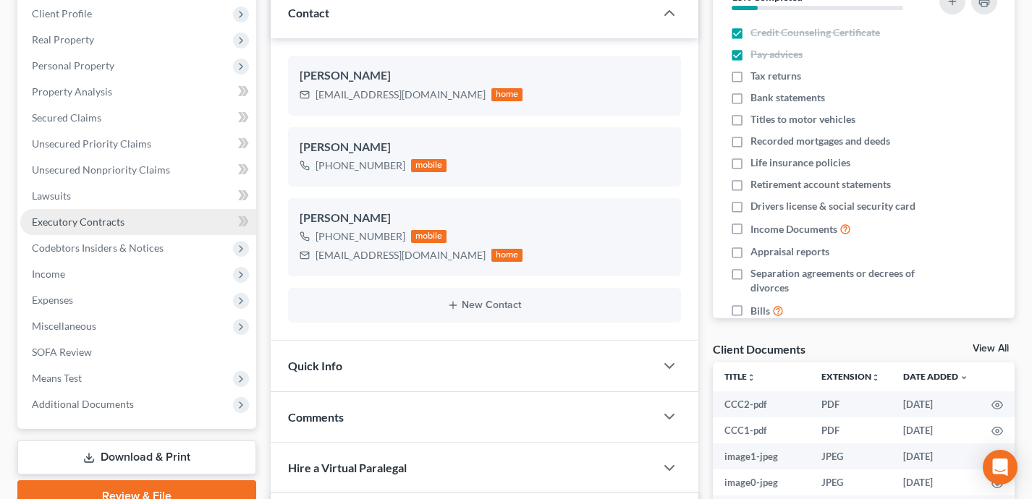
click at [112, 220] on span "Executory Contracts" at bounding box center [78, 222] width 93 height 12
